Goal: Find specific page/section: Find specific page/section

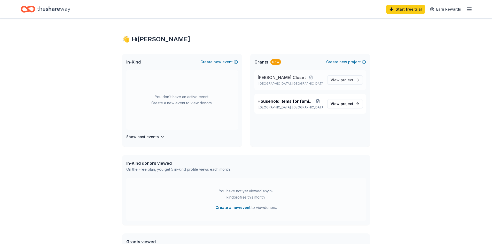
click at [299, 83] on p "[GEOGRAPHIC_DATA], [GEOGRAPHIC_DATA]" at bounding box center [291, 84] width 66 height 4
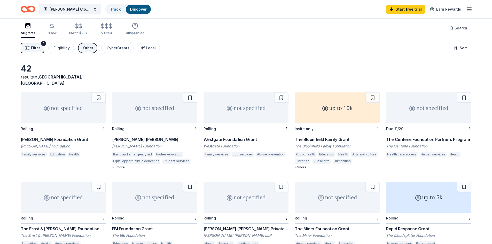
click at [472, 9] on icon "button" at bounding box center [469, 9] width 6 height 6
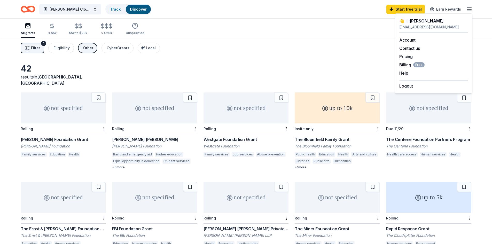
click at [362, 52] on div "Filter 1 Eligibility Other CyberGrants Local Sort" at bounding box center [246, 48] width 492 height 21
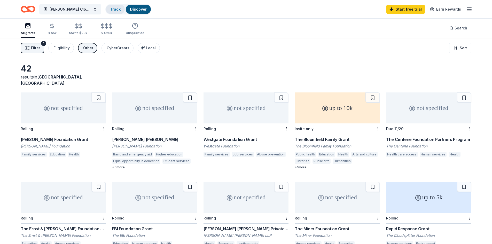
click at [110, 7] on link "Track" at bounding box center [115, 9] width 11 height 4
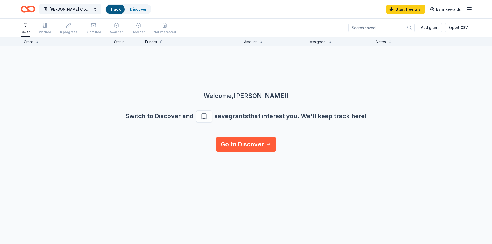
scroll to position [0, 0]
click at [130, 11] on link "Discover" at bounding box center [138, 9] width 17 height 4
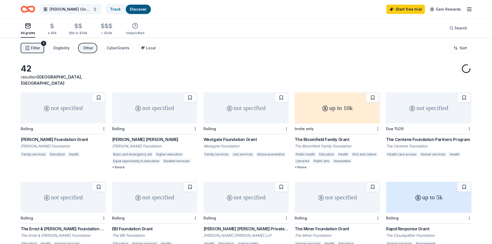
click at [63, 8] on span "[PERSON_NAME] Closet" at bounding box center [70, 9] width 41 height 6
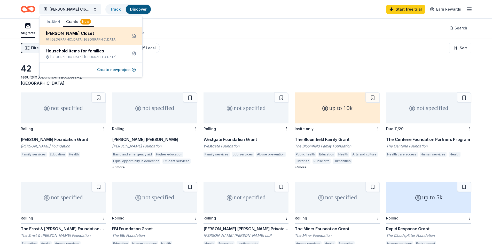
click at [77, 33] on div "[PERSON_NAME] Closet" at bounding box center [85, 33] width 78 height 6
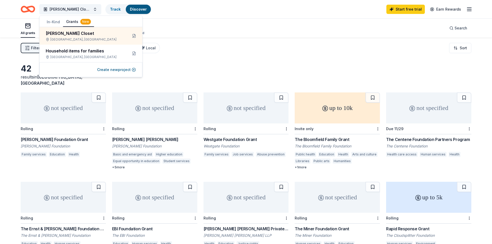
click at [200, 56] on div "Filter 1 Eligibility Other CyberGrants Local Sort" at bounding box center [246, 48] width 492 height 21
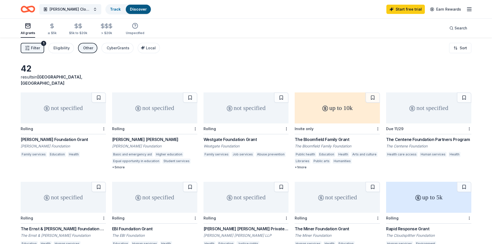
click at [43, 44] on div "1" at bounding box center [43, 43] width 5 height 5
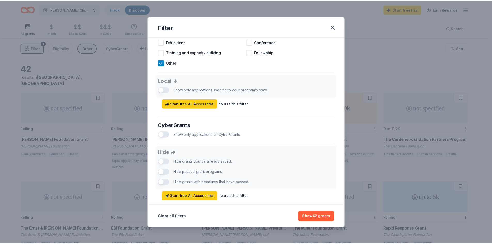
scroll to position [276, 0]
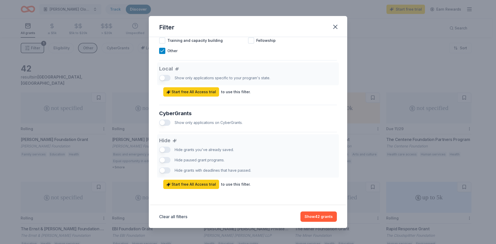
click at [379, 54] on div "Filter Causes Cause filter has moved to your project settings Click edit projec…" at bounding box center [248, 122] width 496 height 244
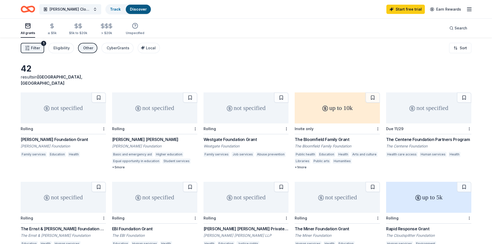
click at [78, 111] on div "not specified" at bounding box center [63, 107] width 85 height 31
